Goal: Task Accomplishment & Management: Use online tool/utility

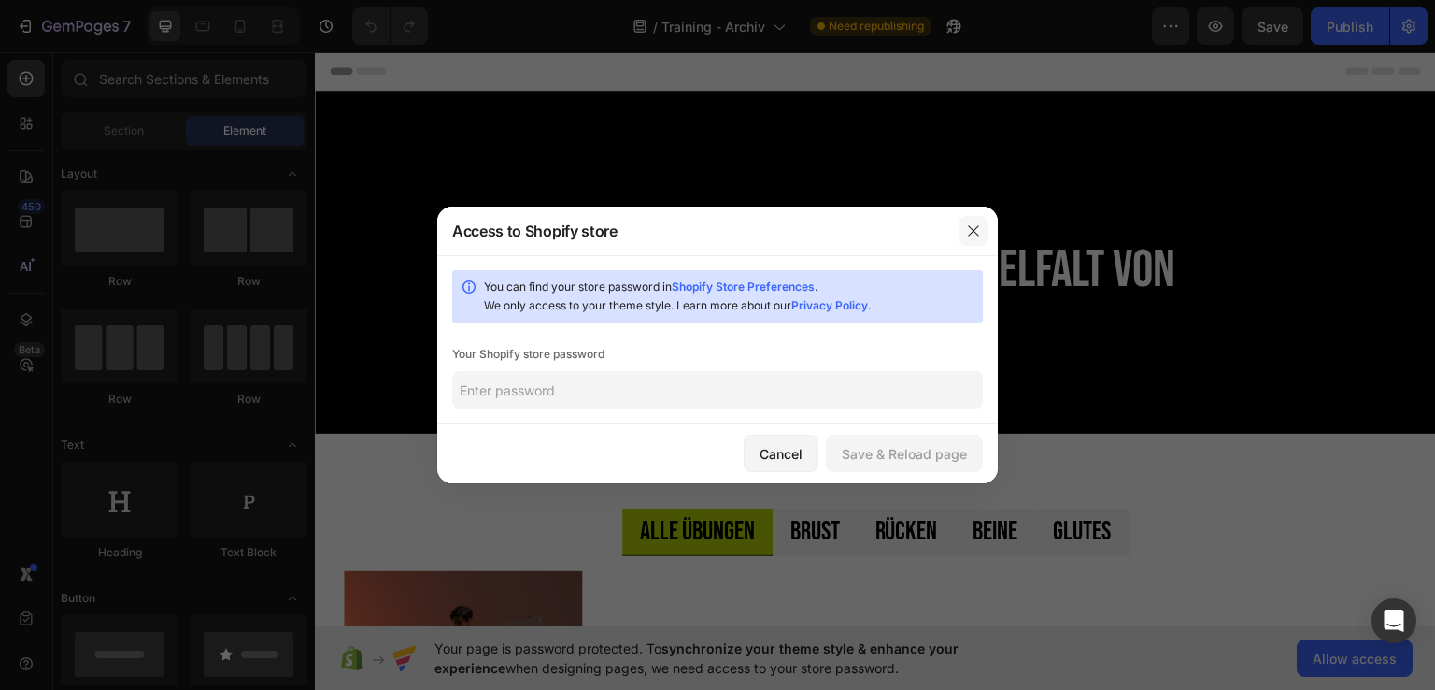
click at [975, 229] on icon "button" at bounding box center [973, 230] width 10 height 10
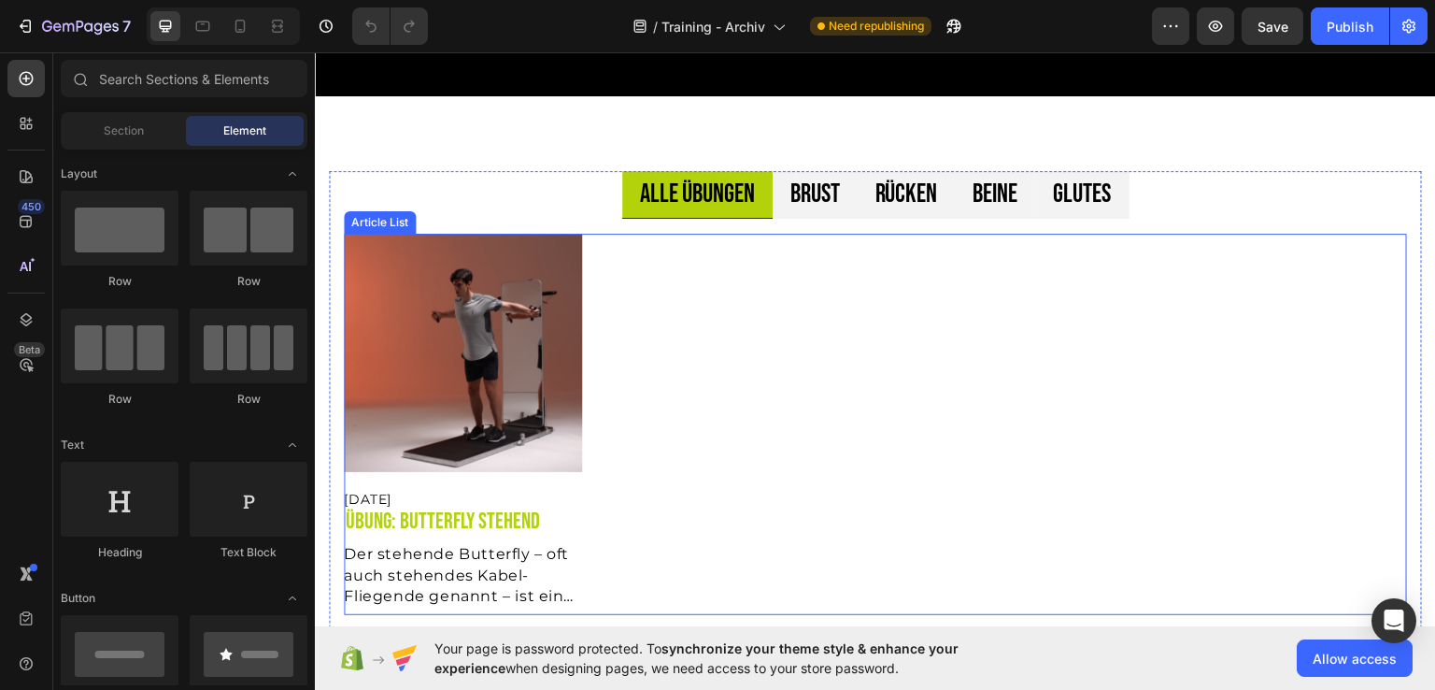
scroll to position [374, 0]
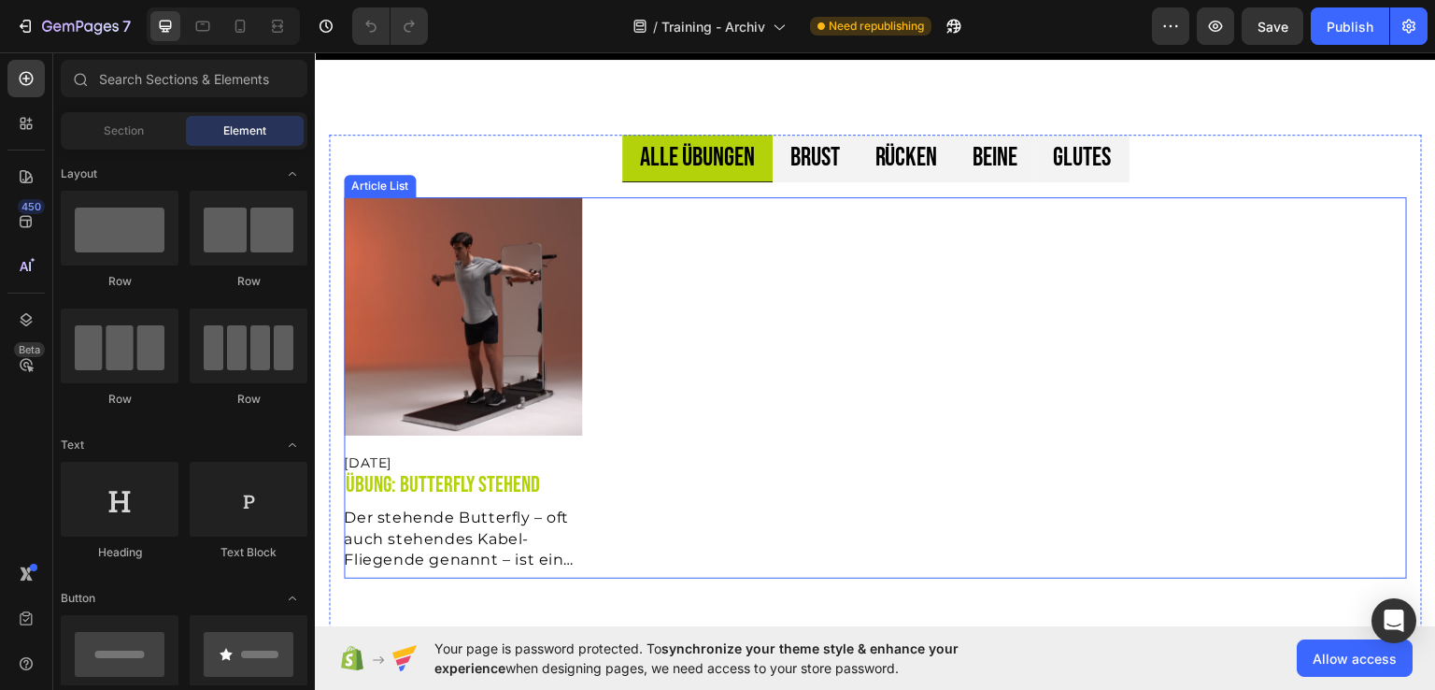
click at [753, 338] on div "Article Image Sep 28, 2025 Article Date Übung: Butterfly stehend Article Title …" at bounding box center [875, 386] width 1063 height 380
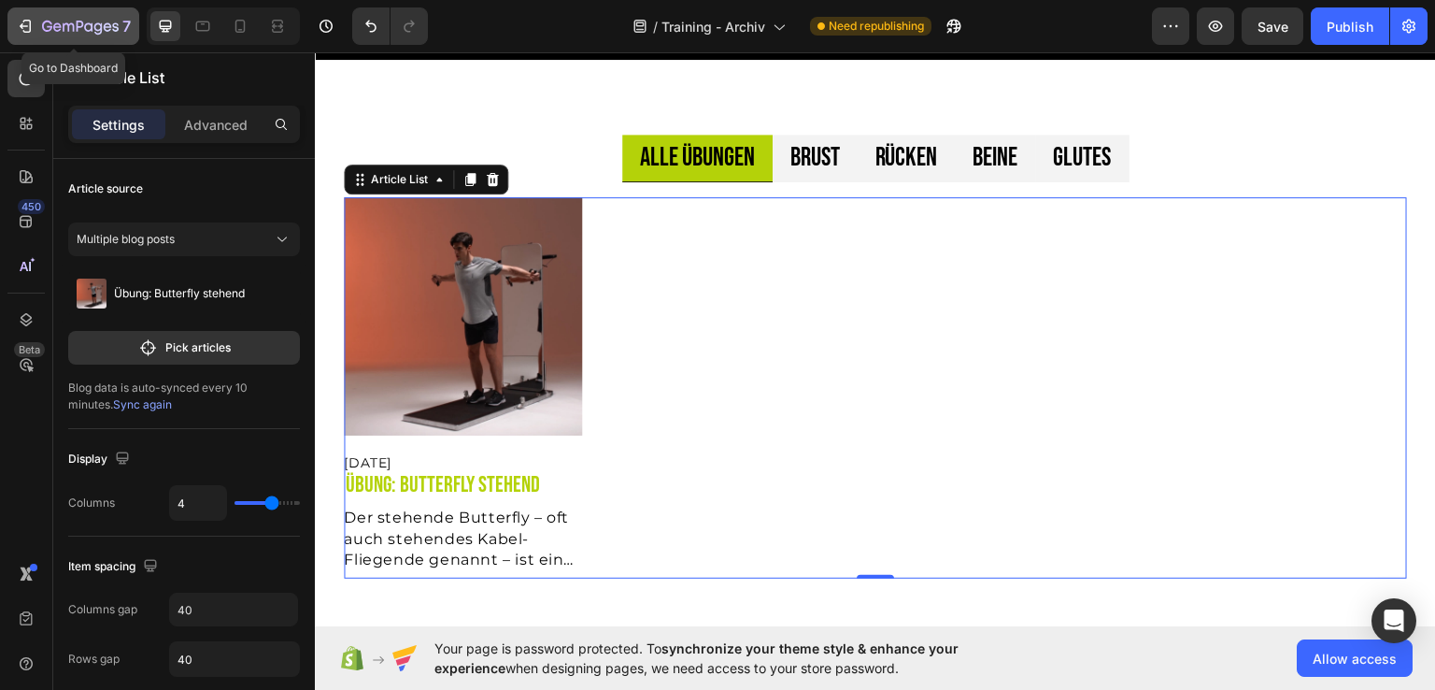
click at [42, 35] on icon "button" at bounding box center [80, 28] width 77 height 16
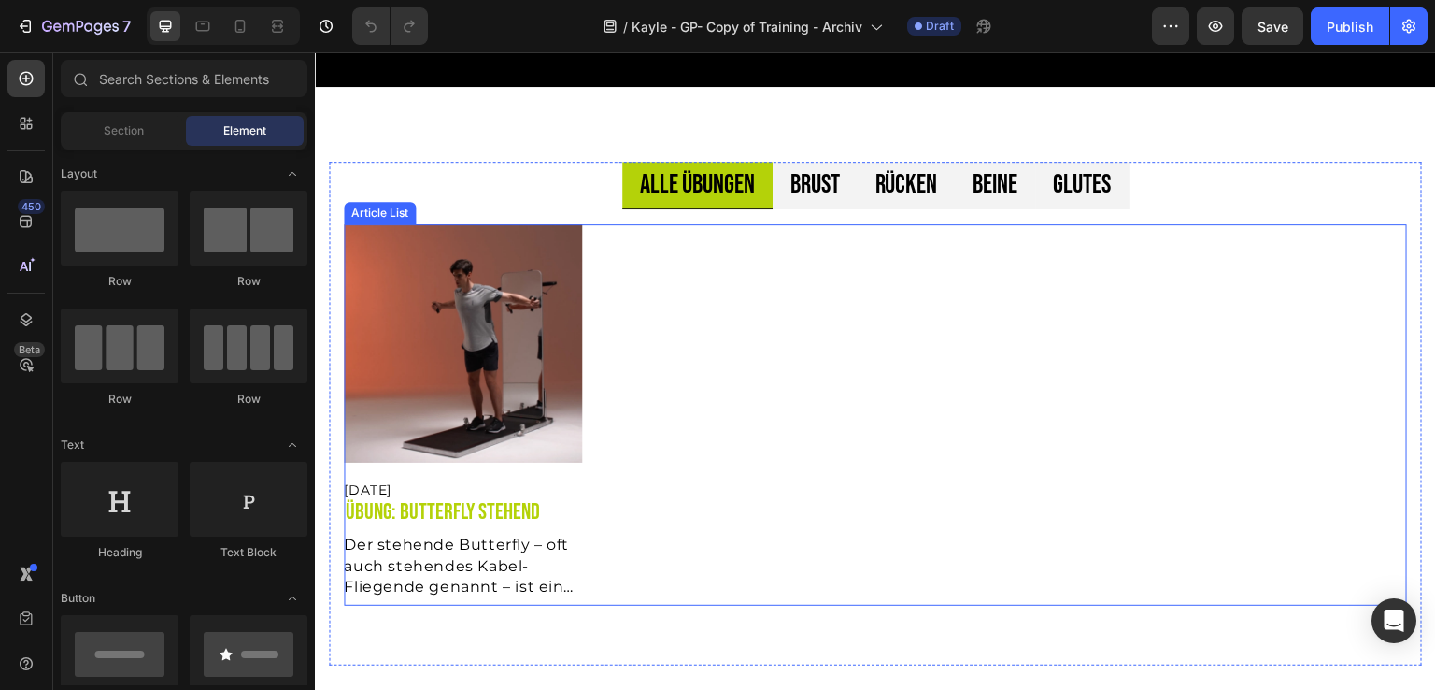
scroll to position [374, 0]
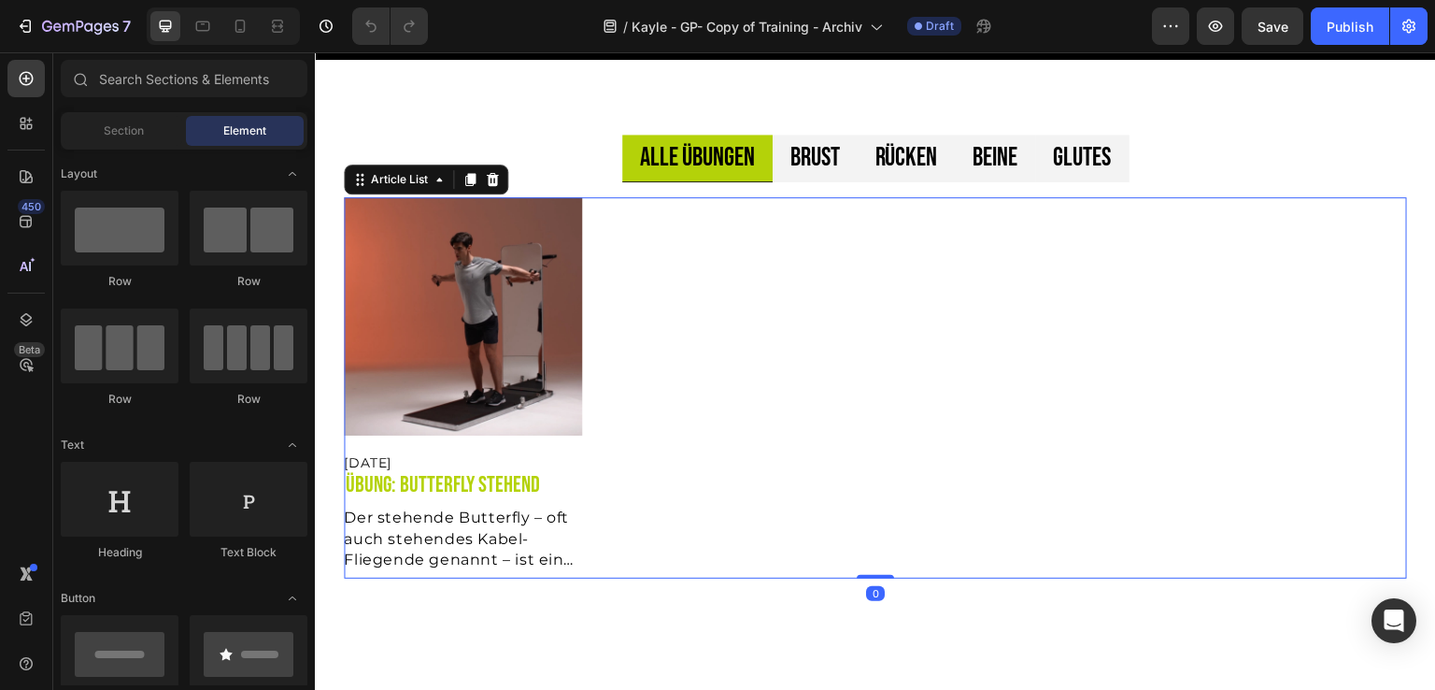
click at [705, 385] on div "Article Image [DATE] Article Date Übung: Butterfly stehend Article Title Der st…" at bounding box center [875, 387] width 1063 height 380
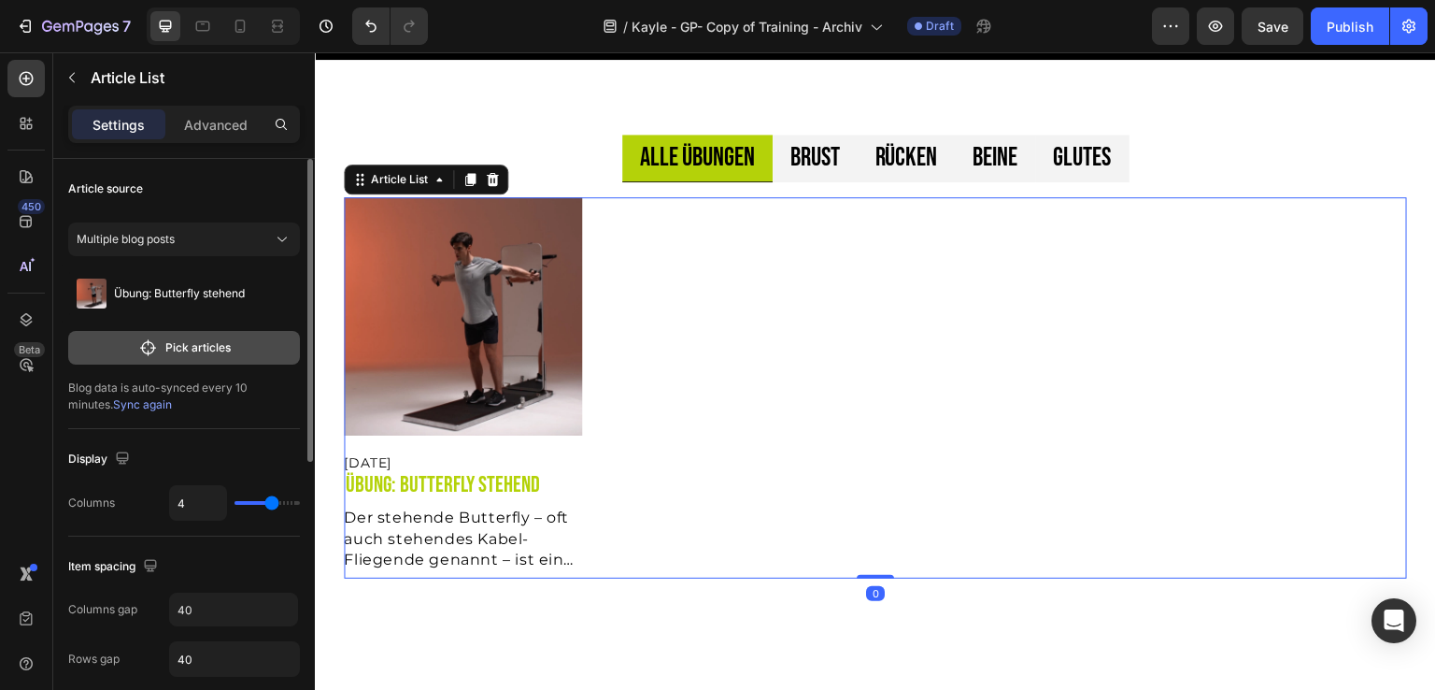
click at [190, 349] on p "Pick articles" at bounding box center [197, 347] width 65 height 17
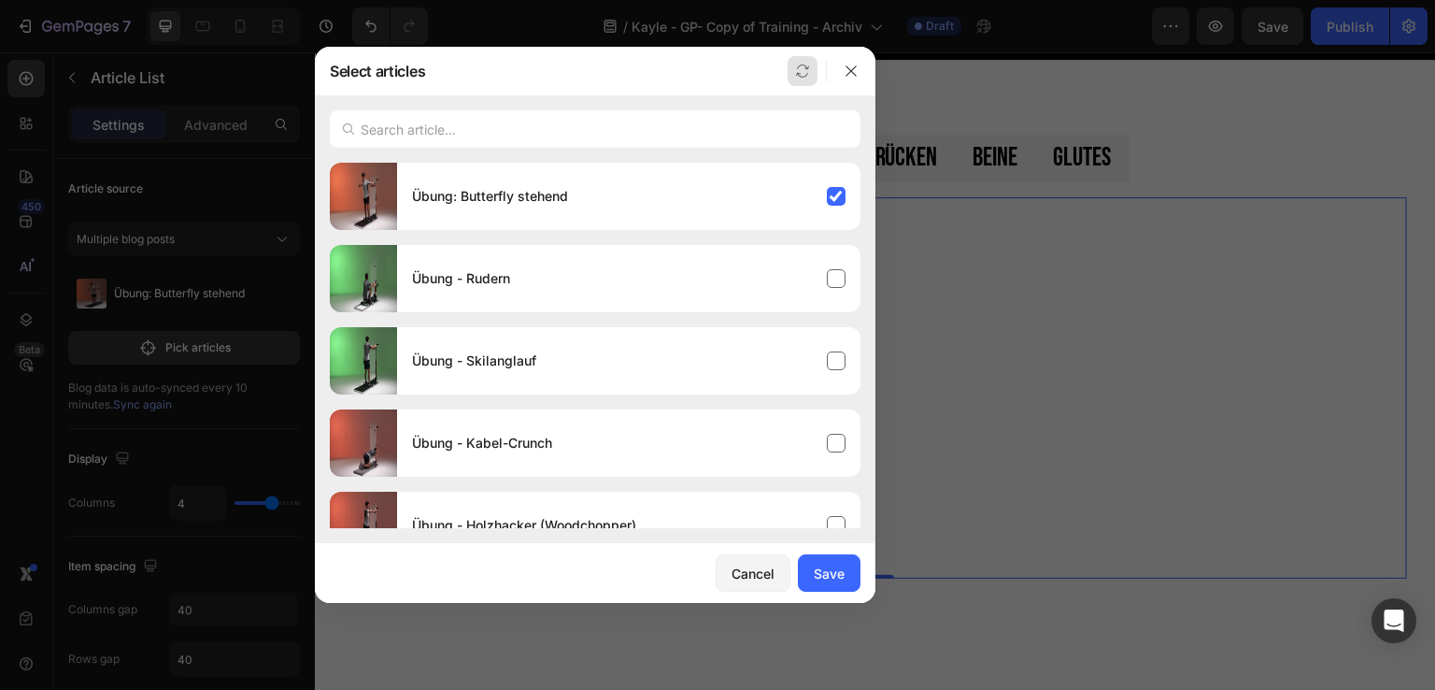
click at [801, 65] on icon "button" at bounding box center [802, 71] width 15 height 15
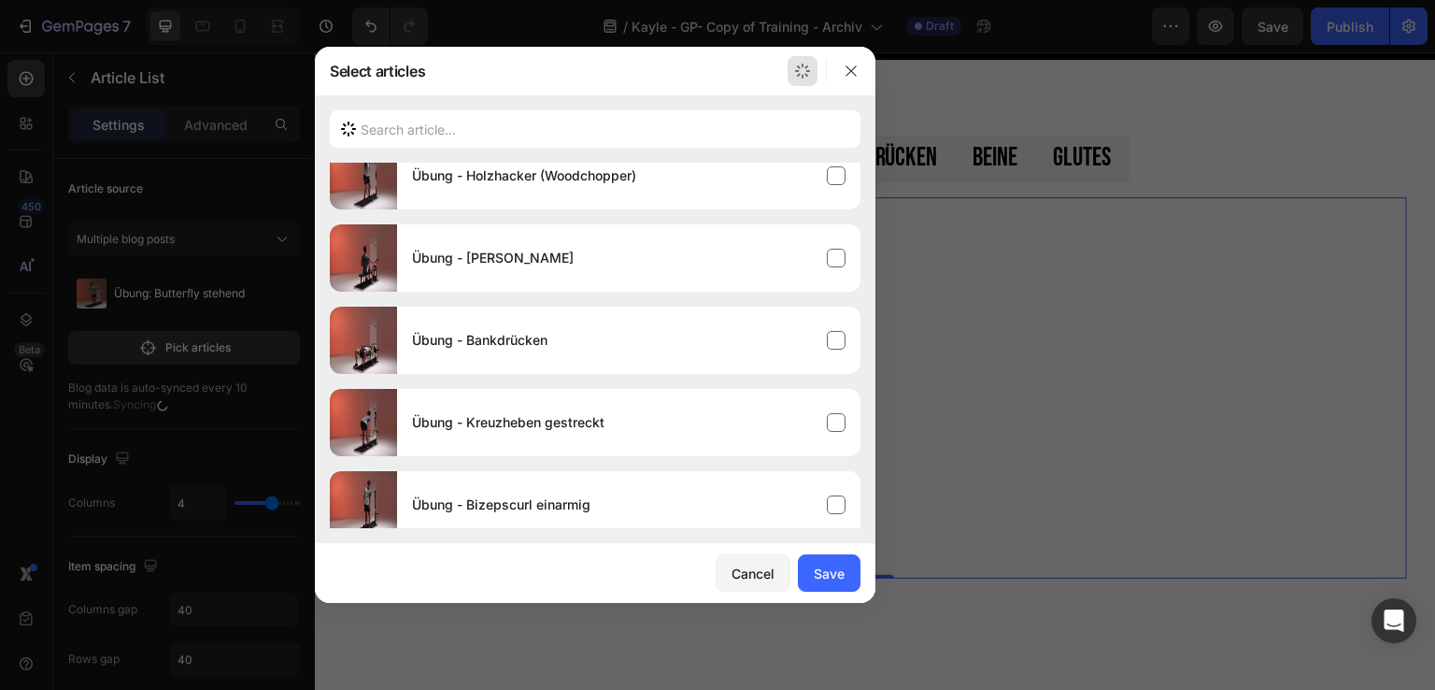
scroll to position [0, 0]
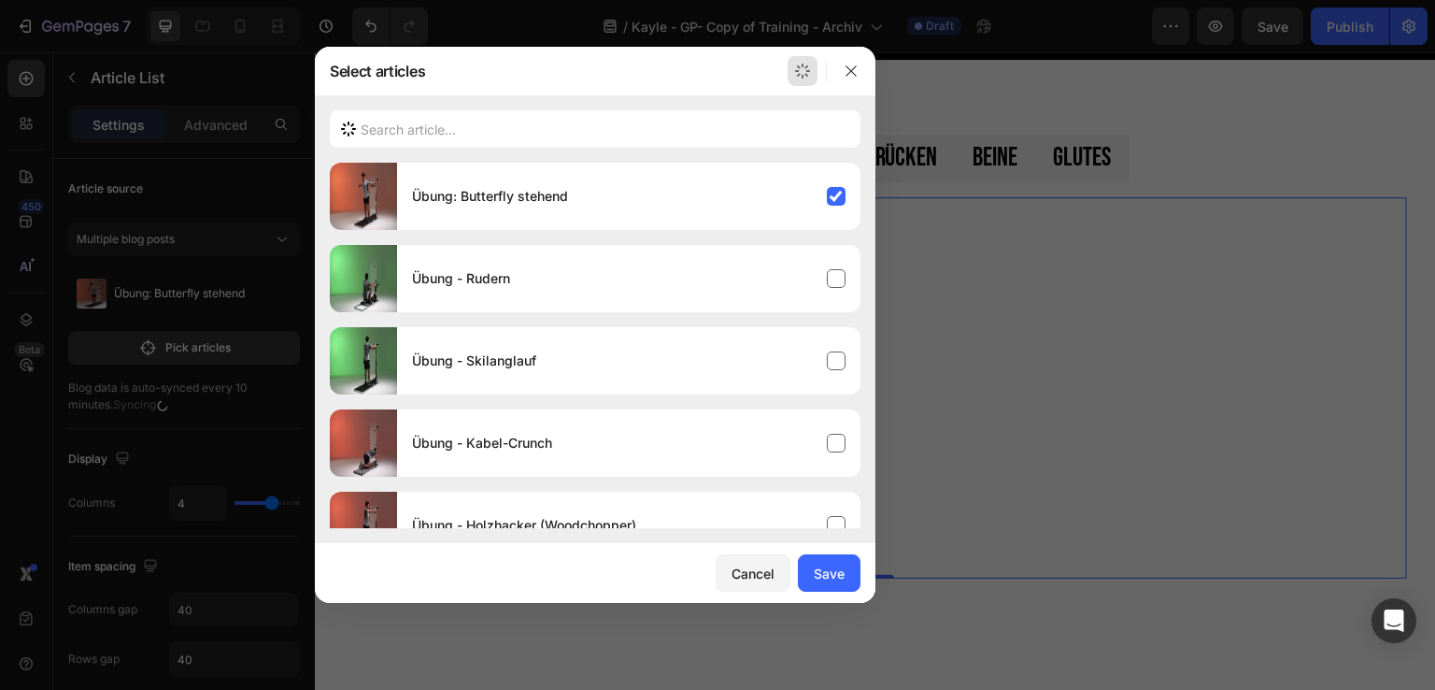
click at [1104, 234] on div at bounding box center [717, 345] width 1435 height 690
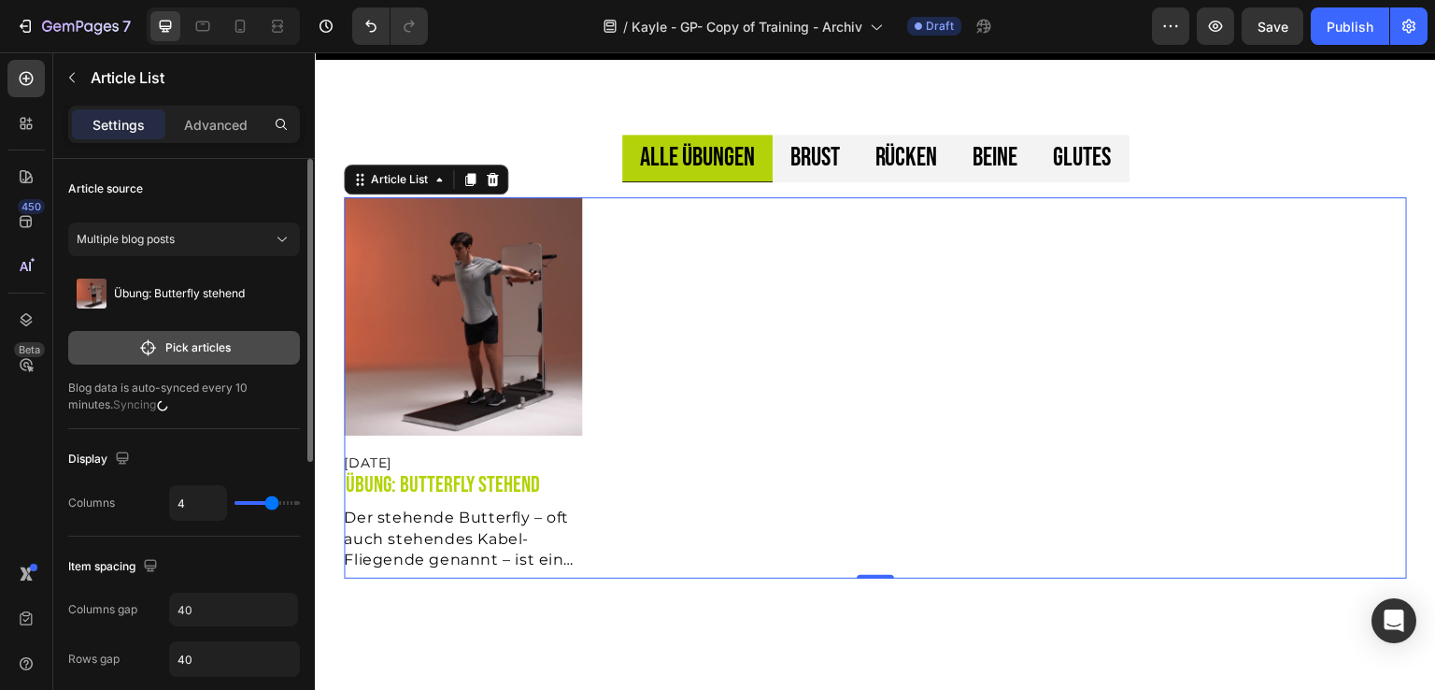
click at [198, 341] on p "Pick articles" at bounding box center [197, 347] width 65 height 17
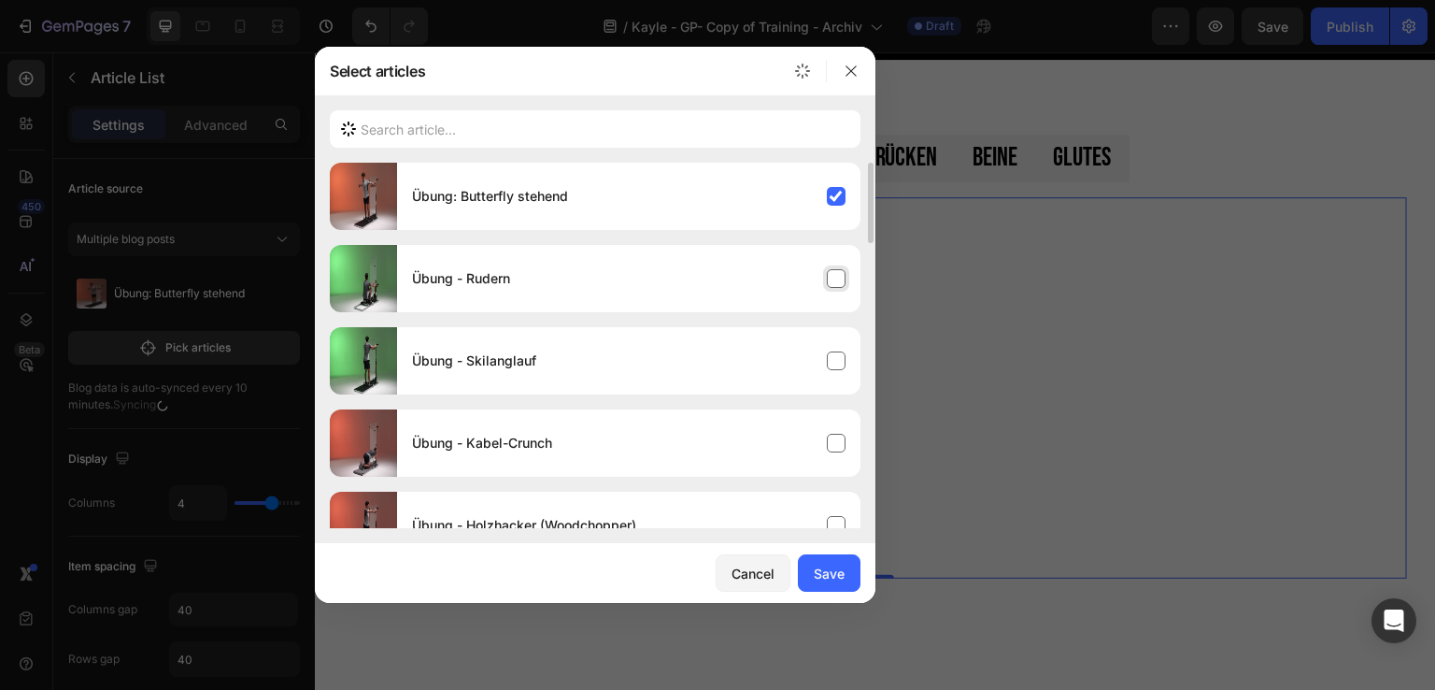
click at [843, 281] on div "Übung - Rudern" at bounding box center [628, 278] width 463 height 52
click at [832, 357] on div "Übung - Skilanglauf" at bounding box center [628, 360] width 463 height 52
click at [835, 436] on div "Übung - Kabel-Crunch" at bounding box center [628, 443] width 463 height 52
click at [817, 575] on div "Save" at bounding box center [829, 573] width 31 height 20
